Goal: Ask a question: Seek information or help from site administrators or community

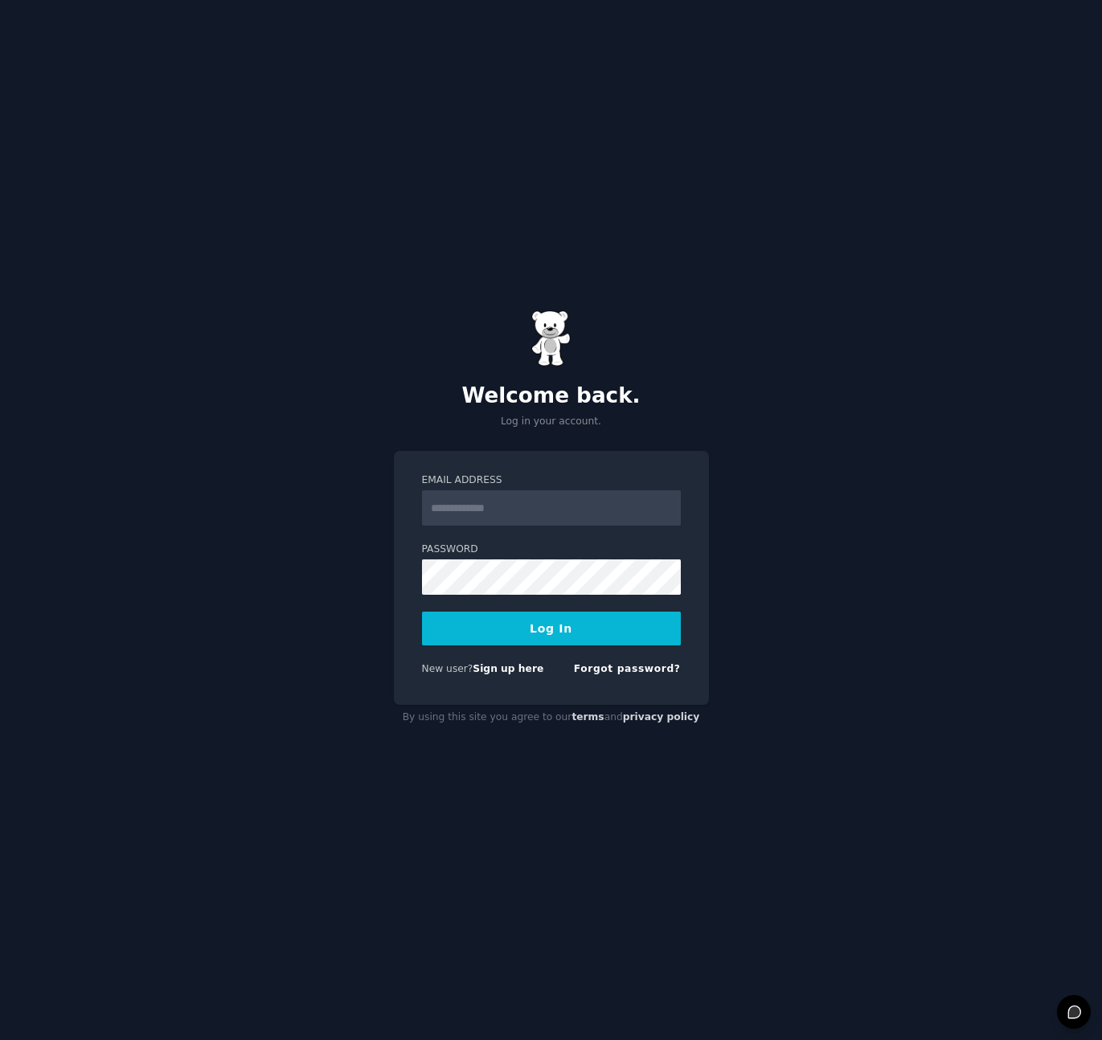
type input "**********"
click at [592, 629] on button "Log In" at bounding box center [551, 629] width 259 height 34
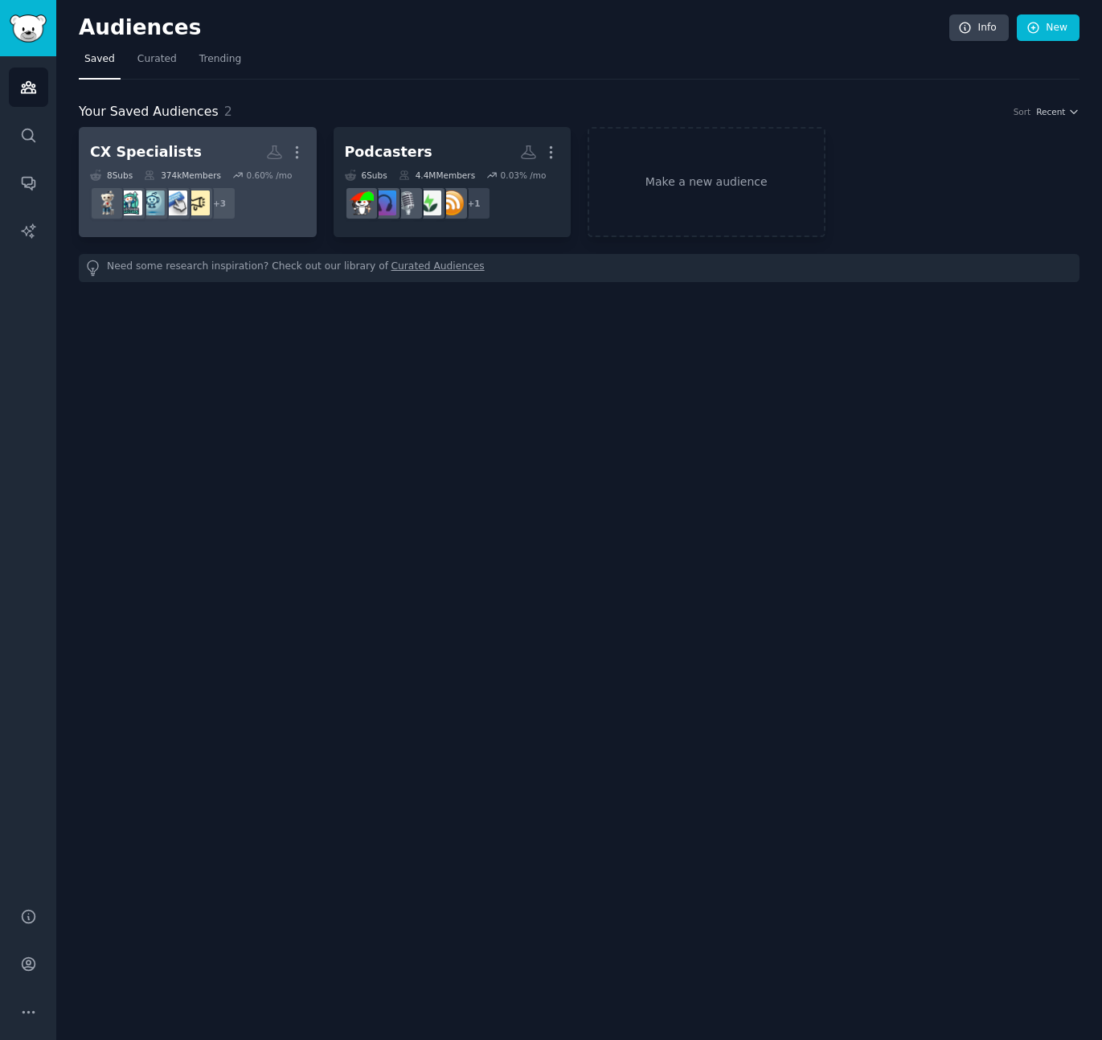
click at [234, 148] on h2 "CX Specialists Custom Audience More" at bounding box center [197, 152] width 215 height 28
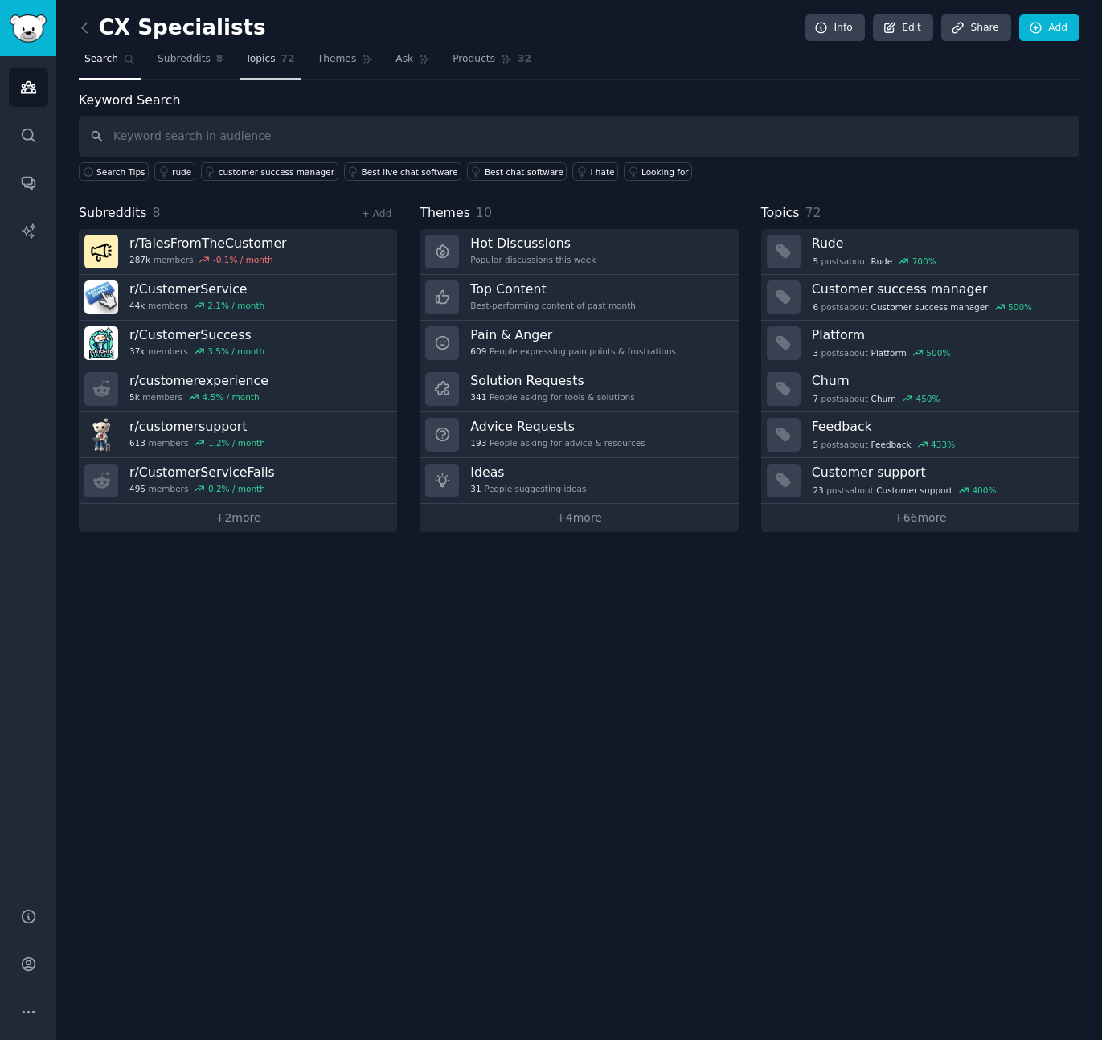
click at [276, 59] on link "Topics 72" at bounding box center [270, 63] width 60 height 33
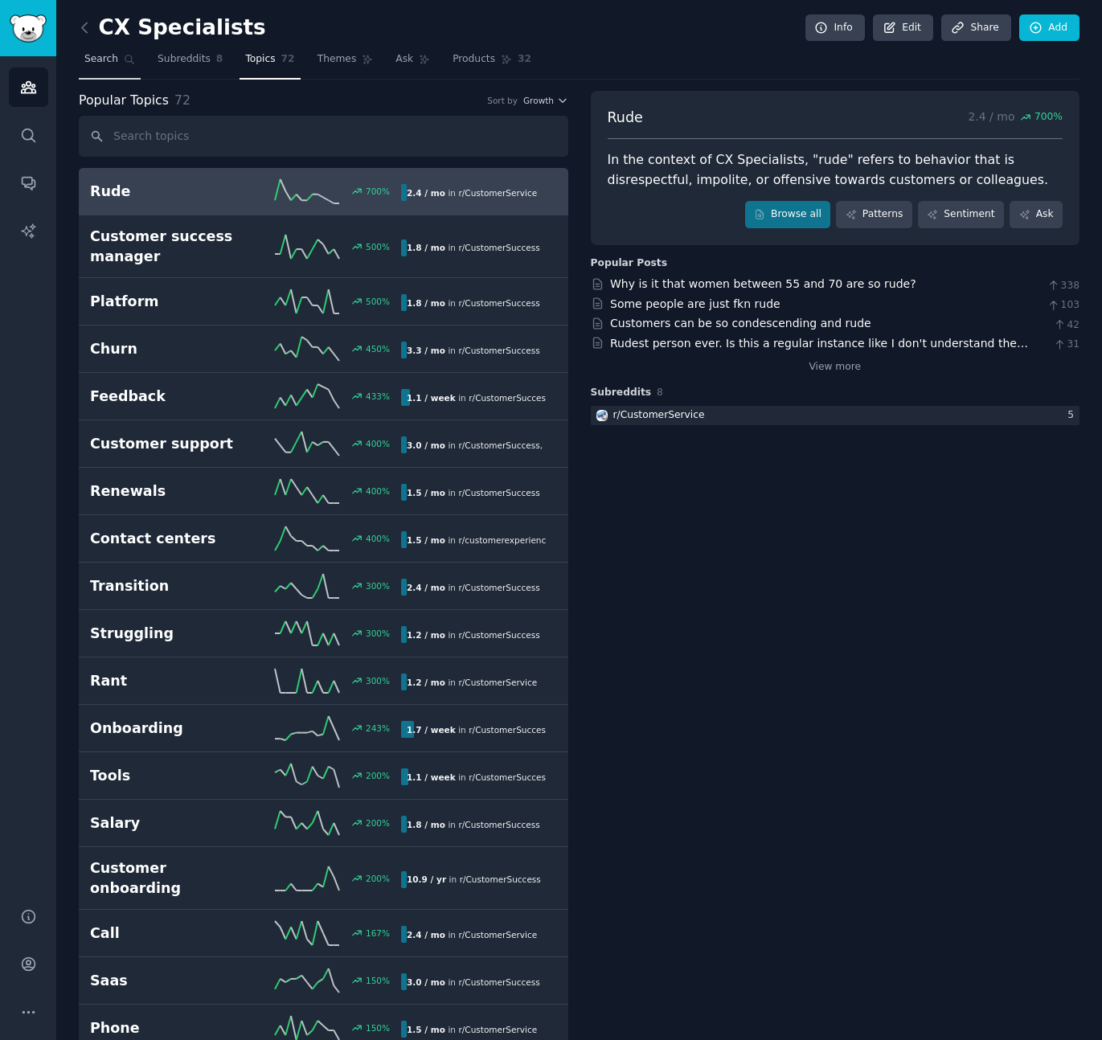
click at [80, 56] on link "Search" at bounding box center [110, 63] width 62 height 33
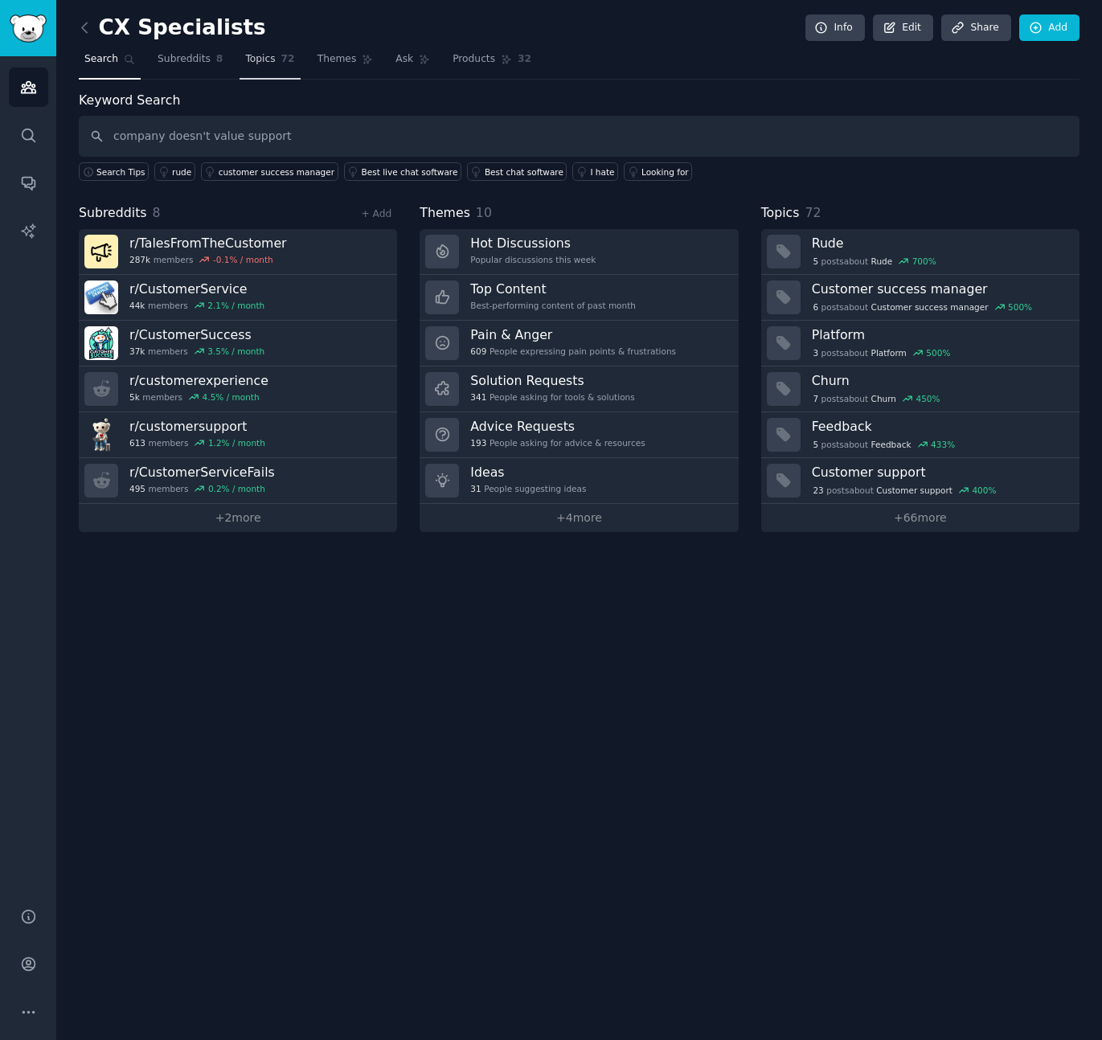
type input "company doesn't value support"
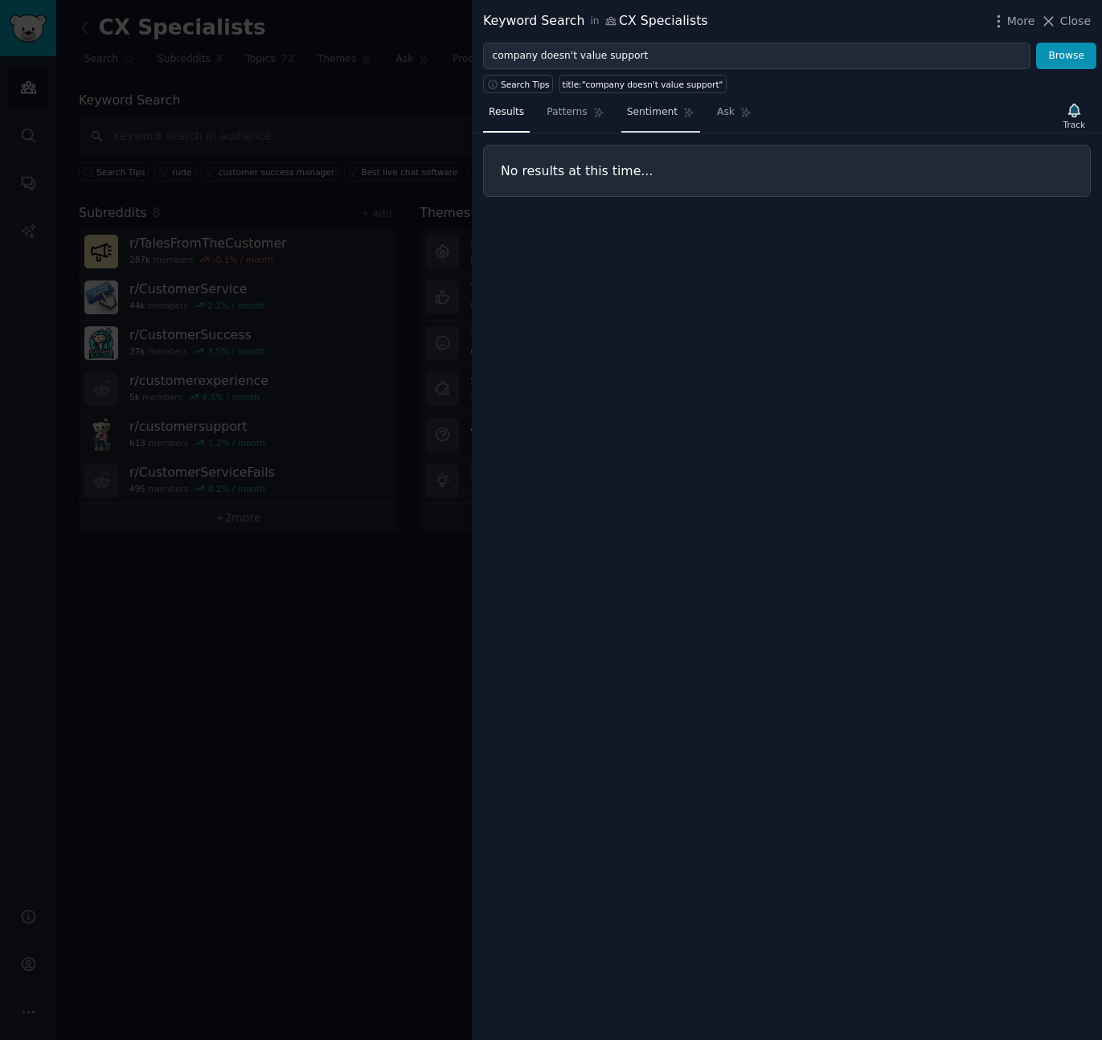
click at [662, 114] on span "Sentiment" at bounding box center [652, 112] width 51 height 14
click at [730, 113] on span "Ask" at bounding box center [726, 112] width 18 height 14
drag, startPoint x: 655, startPoint y: 51, endPoint x: 500, endPoint y: 47, distance: 155.2
click at [500, 47] on input "company doesn't value support" at bounding box center [756, 56] width 547 height 27
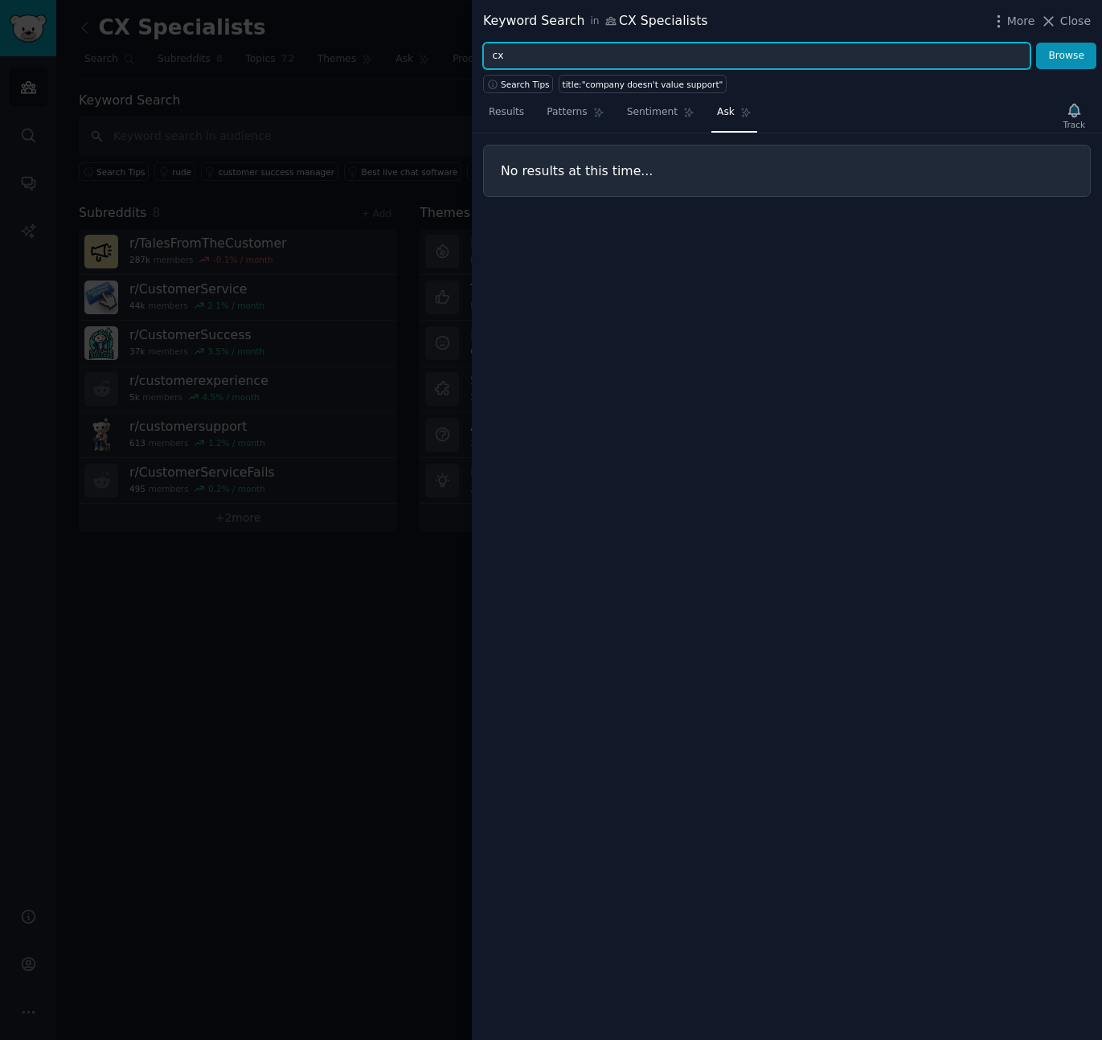
type input "cx"
click at [1036, 43] on button "Browse" at bounding box center [1066, 56] width 60 height 27
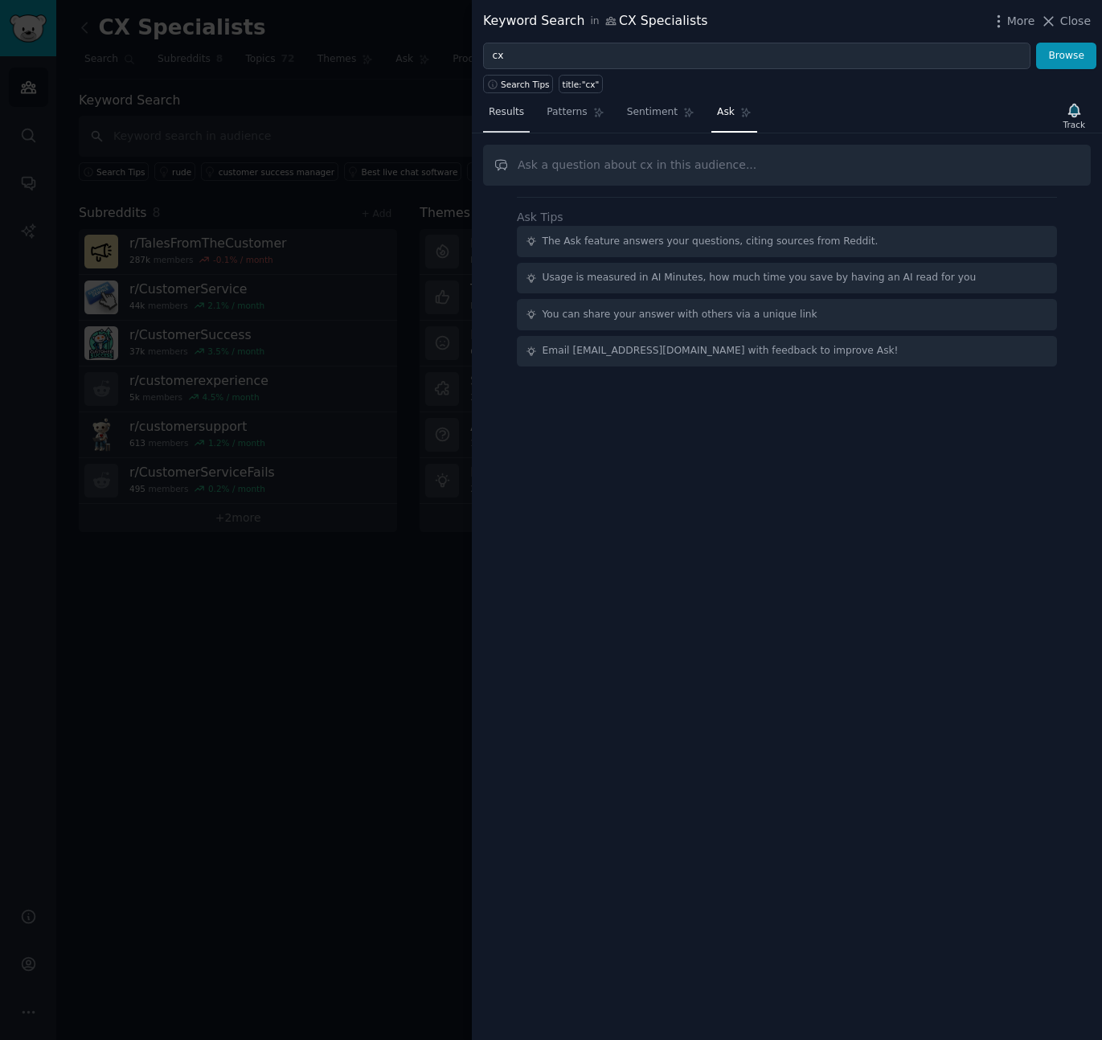
click at [518, 111] on span "Results" at bounding box center [506, 112] width 35 height 14
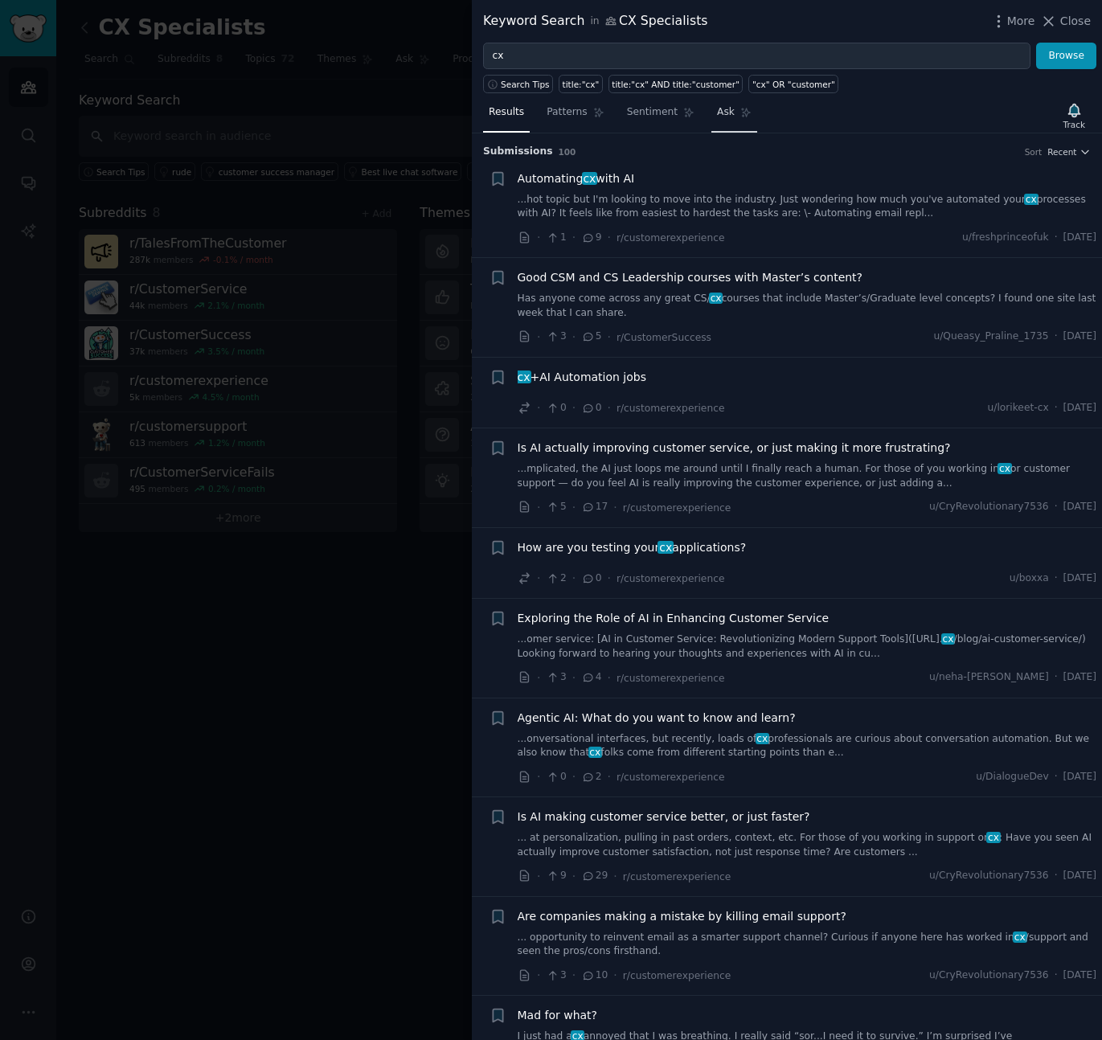
click at [743, 117] on icon at bounding box center [745, 112] width 11 height 11
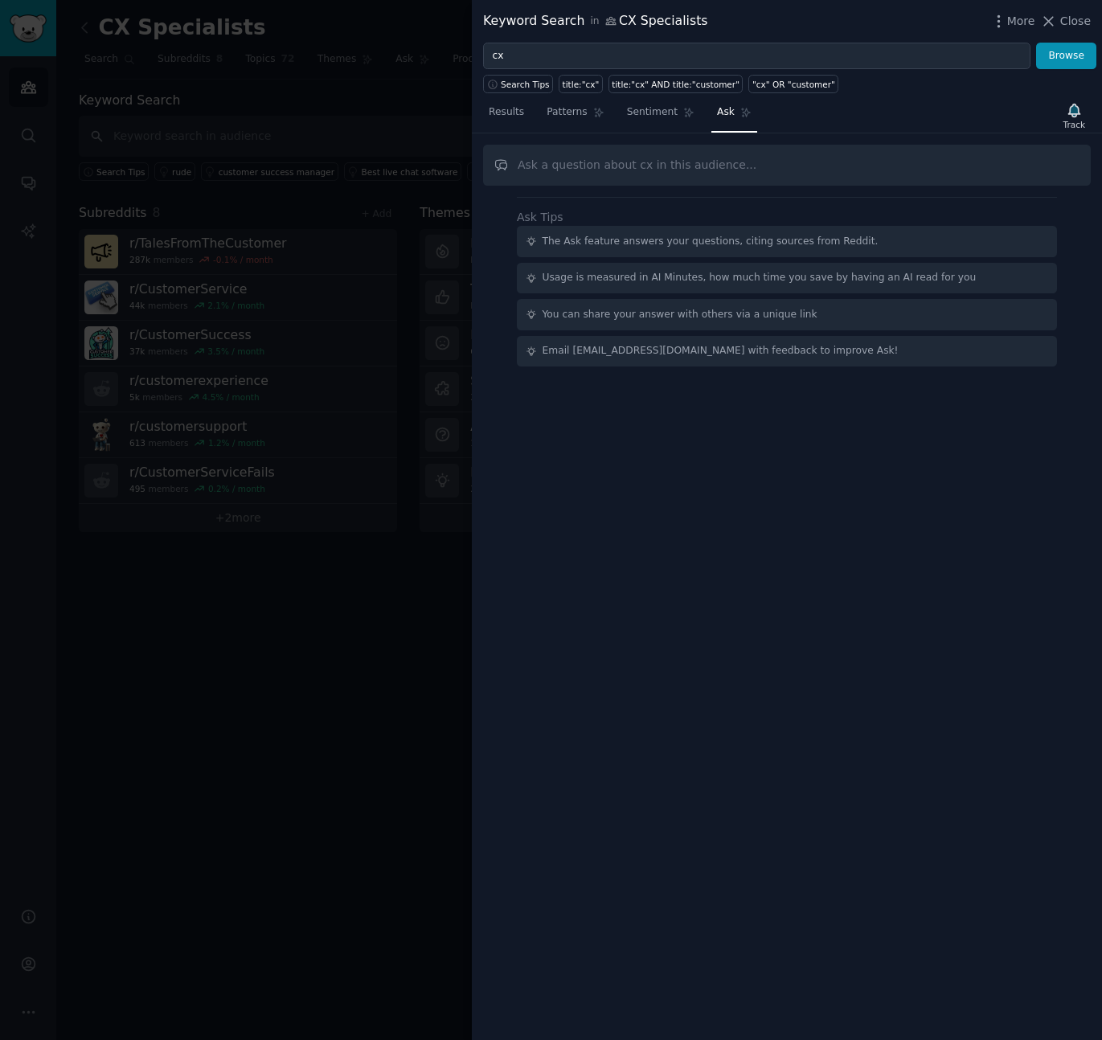
click at [695, 166] on input "text" at bounding box center [787, 165] width 608 height 41
type input "Is there anyone struggling with providing good CX in a company that doesn't val…"
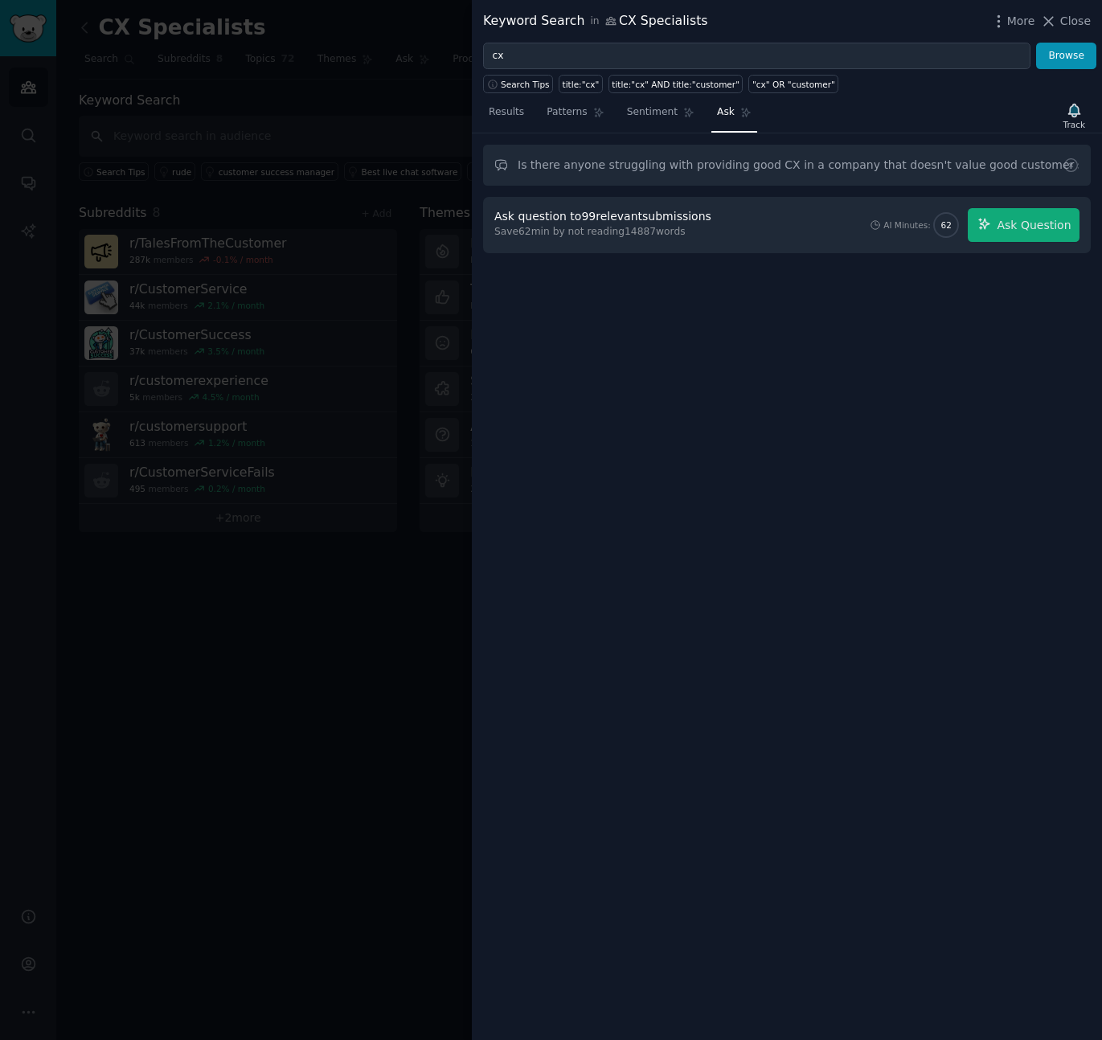
click at [659, 217] on div "Ask question to 99 relevant submissions" at bounding box center [602, 216] width 217 height 17
click at [997, 230] on button "Ask Question" at bounding box center [1024, 225] width 112 height 34
